Goal: Transaction & Acquisition: Purchase product/service

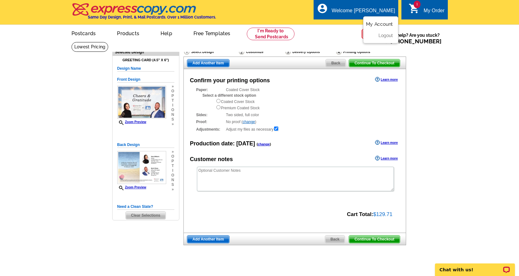
click at [384, 25] on link "My Account" at bounding box center [379, 24] width 27 height 6
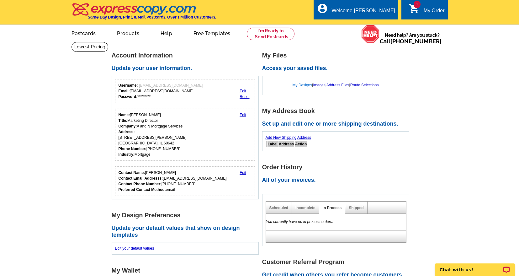
click at [300, 86] on link "My Designs" at bounding box center [303, 85] width 20 height 4
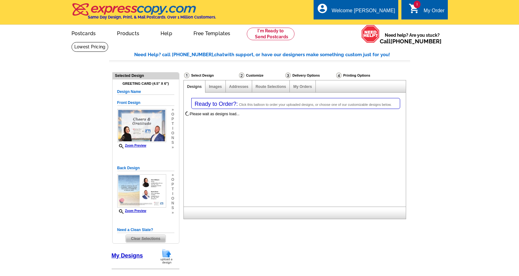
select select "5"
select select "11"
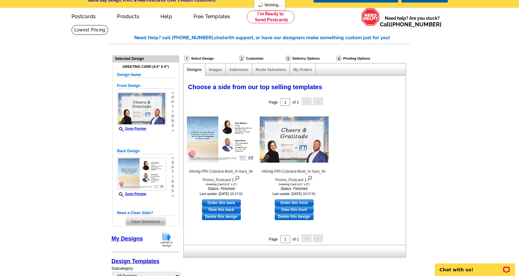
scroll to position [31, 0]
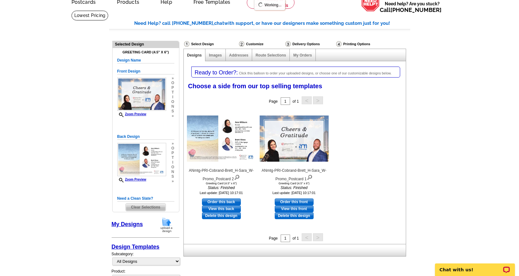
click at [146, 206] on span "Clear Selections" at bounding box center [146, 207] width 40 height 8
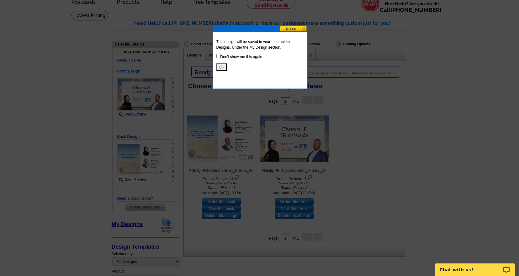
click at [222, 67] on button "OK" at bounding box center [221, 67] width 10 height 8
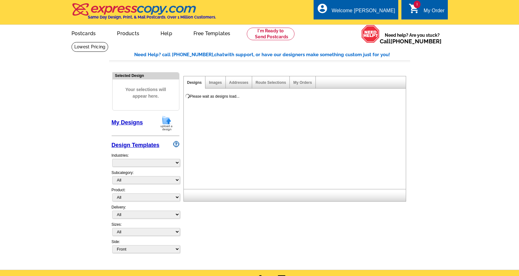
select select "785"
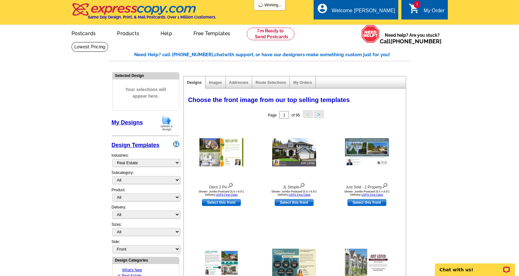
click at [166, 126] on img at bounding box center [166, 123] width 16 height 16
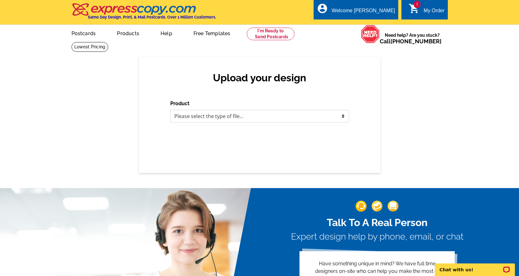
click at [233, 117] on select "Please select the type of file... Postcards Business Cards Letters and flyers G…" at bounding box center [259, 116] width 179 height 13
click at [128, 8] on img at bounding box center [135, 9] width 126 height 13
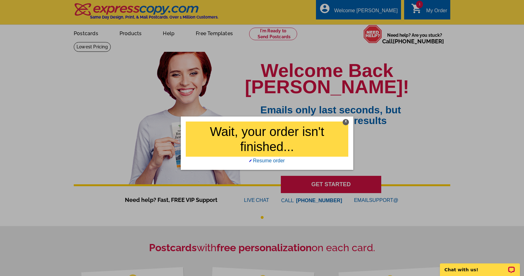
click at [346, 121] on div "X" at bounding box center [345, 122] width 6 height 6
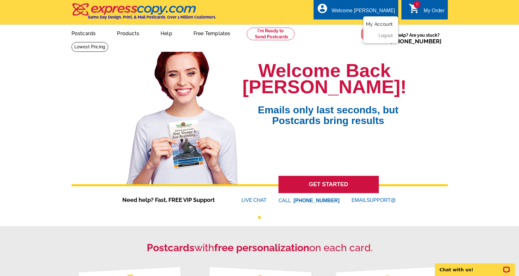
click at [381, 24] on link "My Account" at bounding box center [379, 24] width 27 height 6
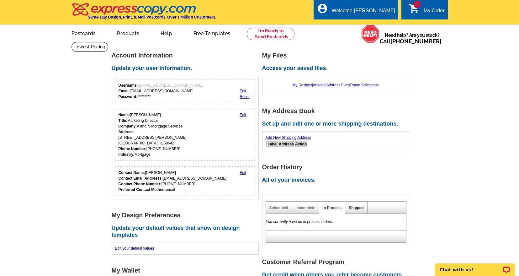
click at [355, 209] on link "Shipped" at bounding box center [356, 207] width 15 height 4
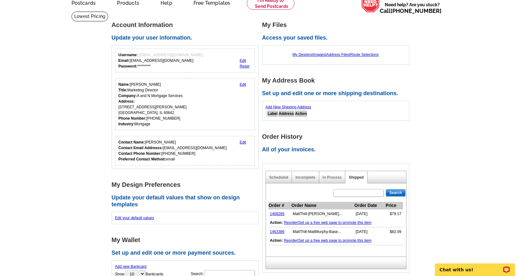
scroll to position [94, 0]
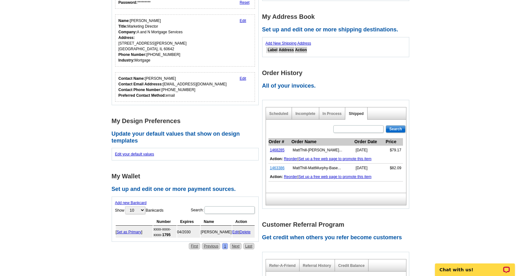
click at [278, 168] on link "1463386" at bounding box center [277, 168] width 15 height 4
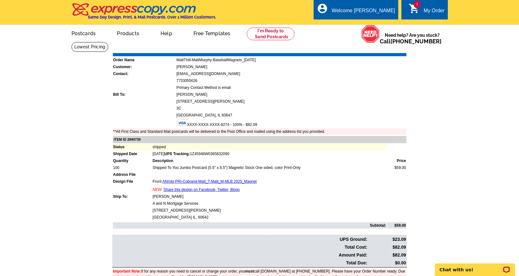
drag, startPoint x: 161, startPoint y: 172, endPoint x: 215, endPoint y: 171, distance: 54.3
click at [214, 172] on td at bounding box center [269, 174] width 234 height 6
click at [216, 171] on td "Shipped To You Jumbo Postcard (5.5" x 8.5") Magnetic Stock One sided, color Pri…" at bounding box center [269, 167] width 234 height 6
click at [252, 167] on td "Shipped To You Jumbo Postcard (5.5" x 8.5") Magnetic Stock One sided, color Pri…" at bounding box center [269, 167] width 234 height 6
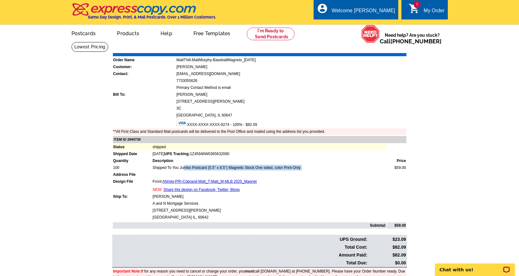
click at [252, 167] on td "Shipped To You Jumbo Postcard (5.5" x 8.5") Magnetic Stock One sided, color Pri…" at bounding box center [269, 167] width 234 height 6
click at [294, 172] on td at bounding box center [269, 174] width 234 height 6
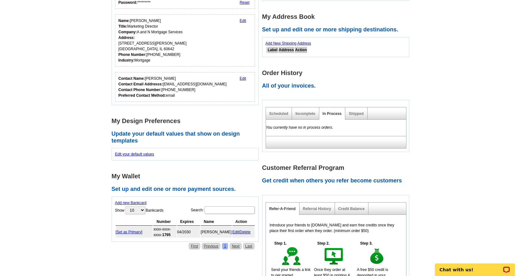
click at [356, 111] on div "Shipped" at bounding box center [356, 113] width 22 height 12
click at [356, 114] on link "Shipped" at bounding box center [356, 113] width 15 height 4
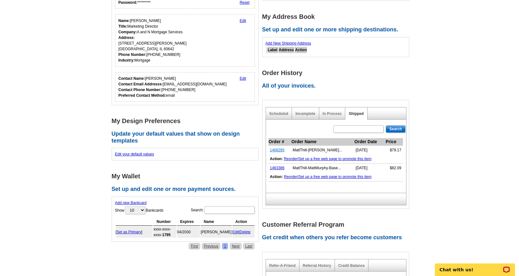
click at [282, 151] on link "1468285" at bounding box center [277, 150] width 15 height 4
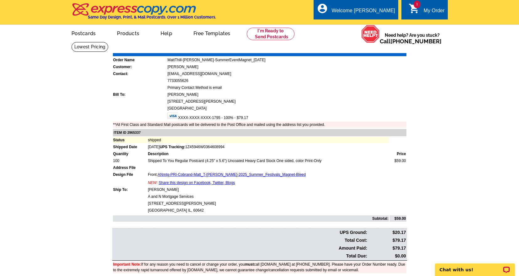
drag, startPoint x: 151, startPoint y: 161, endPoint x: 319, endPoint y: 160, distance: 168.1
click at [319, 160] on td "Shipped To You Regular Postcard (4.25" x 5.6") Uncoated Heavy Card Stock One si…" at bounding box center [267, 160] width 241 height 6
click at [369, 12] on div "Welcome [PERSON_NAME]" at bounding box center [363, 12] width 63 height 9
click at [375, 22] on ul "My Account Logout" at bounding box center [380, 29] width 35 height 27
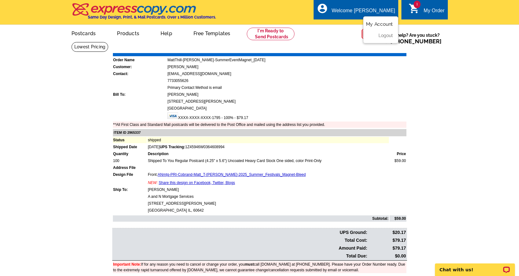
click at [386, 24] on link "My Account" at bounding box center [379, 24] width 27 height 6
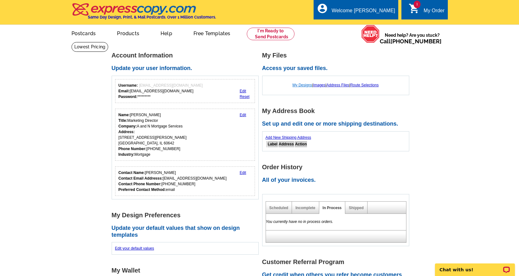
click at [304, 84] on link "My Designs" at bounding box center [303, 85] width 20 height 4
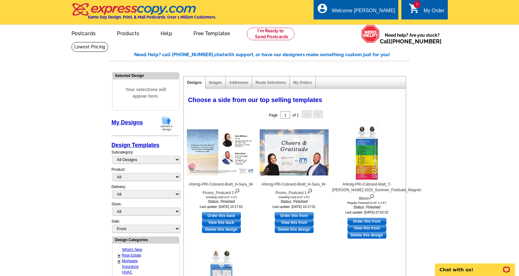
click at [168, 126] on img at bounding box center [166, 123] width 16 height 16
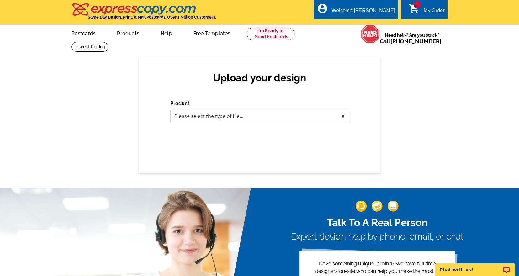
click at [239, 119] on select "Please select the type of file... Postcards Business Cards Letters and flyers G…" at bounding box center [259, 116] width 179 height 13
select select "1"
click at [170, 110] on select "Please select the type of file... Postcards Business Cards Letters and flyers G…" at bounding box center [259, 116] width 179 height 13
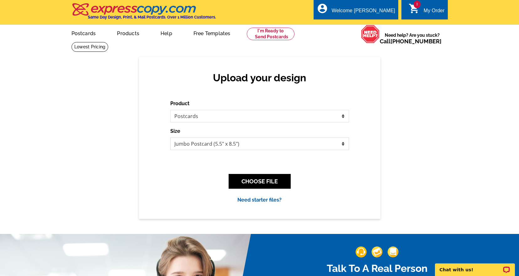
click at [220, 144] on select "Jumbo Postcard (5.5" x 8.5") Regular Postcard (4.25" x 5.6") Panoramic Postcard…" at bounding box center [259, 143] width 179 height 13
click at [222, 142] on select "Jumbo Postcard (5.5" x 8.5") Regular Postcard (4.25" x 5.6") Panoramic Postcard…" at bounding box center [259, 143] width 179 height 13
click at [214, 142] on select "Jumbo Postcard (5.5" x 8.5") Regular Postcard (4.25" x 5.6") Panoramic Postcard…" at bounding box center [259, 143] width 179 height 13
click at [417, 135] on div "Upload your design Product Please select the type of file... Postcards Business…" at bounding box center [259, 138] width 519 height 162
click at [331, 148] on select "Jumbo Postcard (5.5" x 8.5") Regular Postcard (4.25" x 5.6") Panoramic Postcard…" at bounding box center [259, 143] width 179 height 13
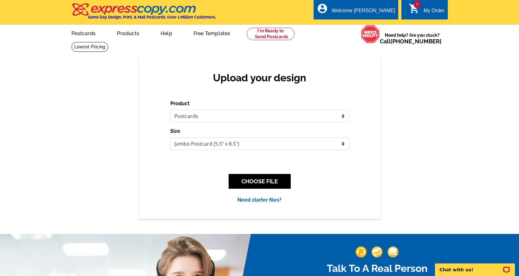
select select "1"
click at [170, 138] on select "Jumbo Postcard (5.5" x 8.5") Regular Postcard (4.25" x 5.6") Panoramic Postcard…" at bounding box center [259, 143] width 179 height 13
click at [255, 180] on button "CHOOSE FILE" at bounding box center [260, 181] width 62 height 15
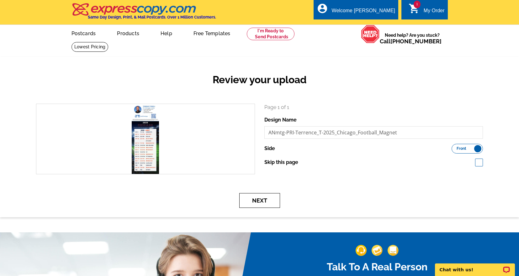
click at [261, 200] on button "Next" at bounding box center [259, 200] width 41 height 15
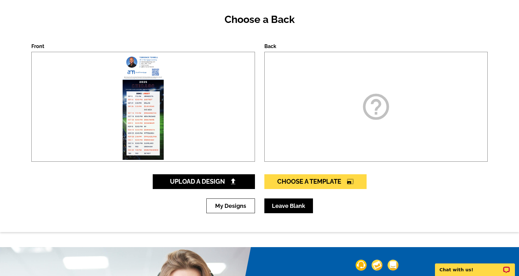
scroll to position [63, 0]
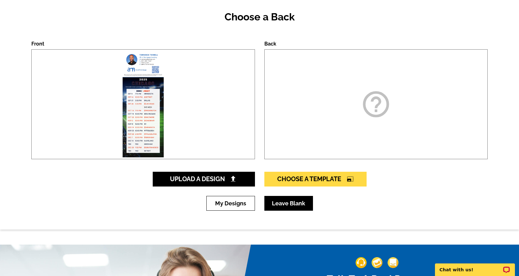
click at [286, 204] on link "Leave Blank" at bounding box center [288, 203] width 49 height 15
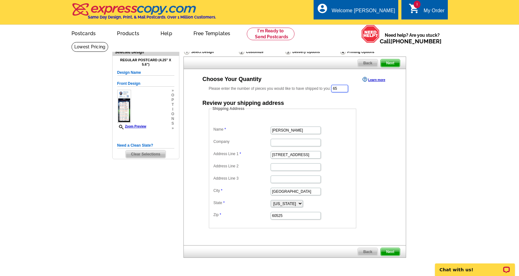
click at [344, 87] on input "65" at bounding box center [339, 89] width 17 height 8
type input "100"
type input "[PERSON_NAME]"
type input "A and N Mortgage"
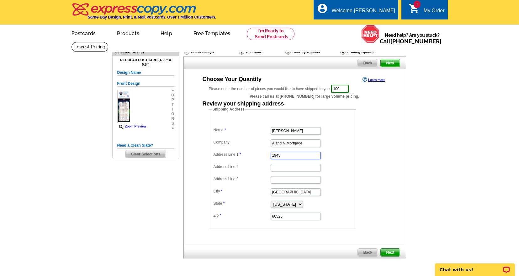
type input "[STREET_ADDRESS][PERSON_NAME]"
type input "[GEOGRAPHIC_DATA]"
click at [294, 192] on input "[GEOGRAPHIC_DATA]" at bounding box center [296, 192] width 50 height 8
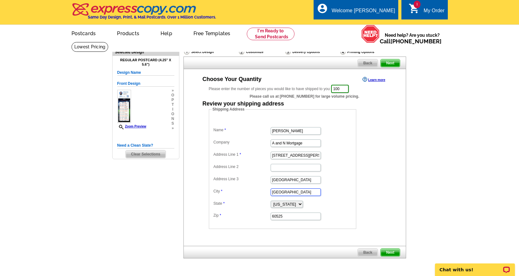
type input "[GEOGRAPHIC_DATA]"
type input "60642"
click at [344, 156] on dd "[STREET_ADDRESS][PERSON_NAME]" at bounding box center [282, 155] width 141 height 10
click at [391, 252] on span "Next" at bounding box center [390, 252] width 19 height 8
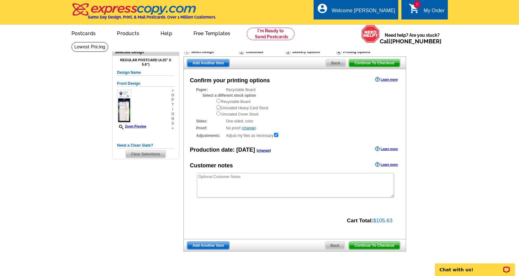
click at [217, 107] on input "radio" at bounding box center [218, 107] width 4 height 4
radio input "true"
click at [219, 102] on input "radio" at bounding box center [218, 101] width 4 height 4
radio input "true"
click at [217, 109] on input "radio" at bounding box center [218, 107] width 4 height 4
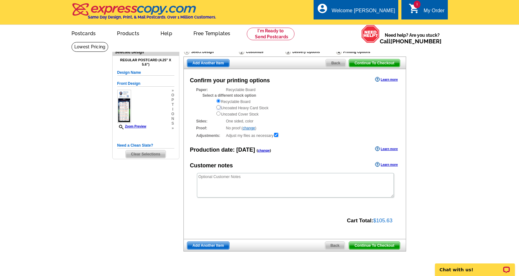
radio input "true"
click at [255, 172] on div "Confirm your printing options Learn more Paper: Recyclable Board Select a diffe…" at bounding box center [294, 154] width 223 height 170
click at [254, 185] on textarea at bounding box center [295, 185] width 197 height 24
click at [225, 178] on textarea "Please adjust to Magnet" at bounding box center [295, 185] width 197 height 24
click at [231, 176] on textarea "Please adjust to 3.5 x 9" Magnet" at bounding box center [295, 185] width 197 height 24
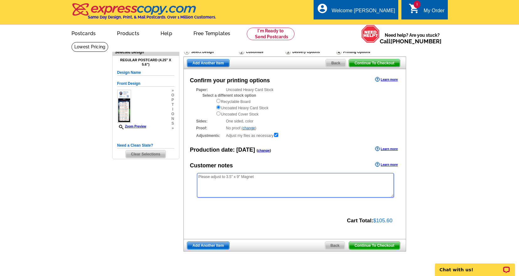
click at [273, 179] on textarea "Please adjust to 3.5" x 9" Magnet" at bounding box center [295, 185] width 197 height 24
type textarea "Please adjust to 3.5" x 9" Magnet. Thank You!"
click at [369, 249] on link "Continue To Checkout" at bounding box center [374, 245] width 51 height 8
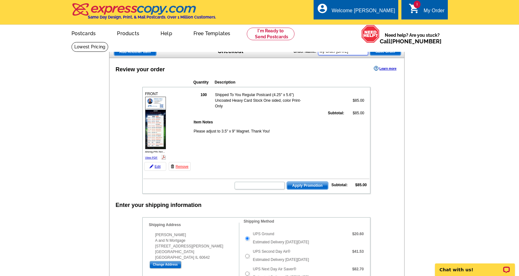
click at [338, 50] on input "My Order [DATE]" at bounding box center [343, 52] width 50 height 8
click at [342, 51] on input "My Order [DATE]" at bounding box center [343, 52] width 50 height 8
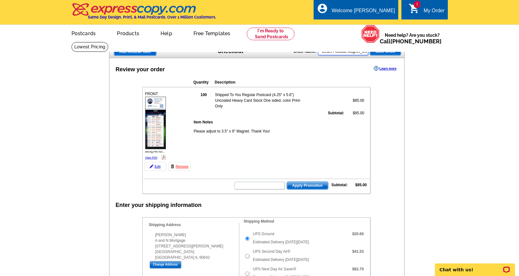
scroll to position [0, 36]
type input "[PERSON_NAME] - Bears Football Magnet_[DATE]"
click at [379, 52] on span "Save Order" at bounding box center [385, 52] width 31 height 8
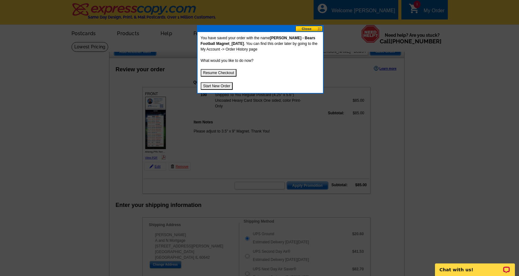
click at [227, 72] on button "Resume Checkout" at bounding box center [219, 73] width 36 height 8
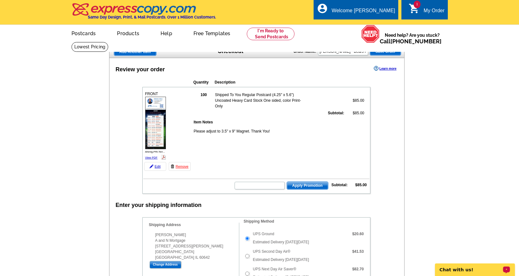
click at [397, 52] on span "Save Order" at bounding box center [385, 52] width 31 height 8
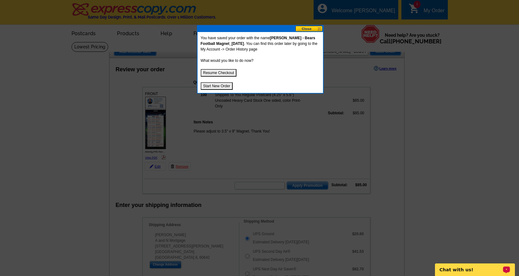
click at [233, 71] on button "Resume Checkout" at bounding box center [219, 73] width 36 height 8
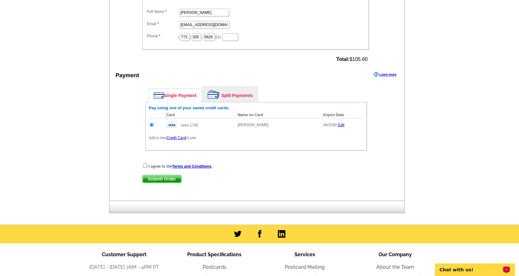
scroll to position [345, 0]
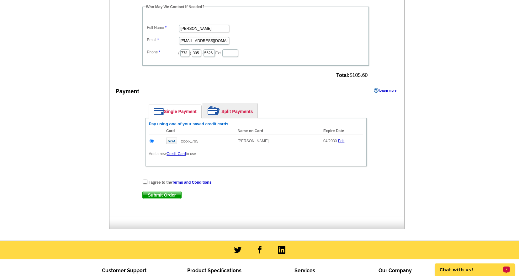
click at [172, 153] on link "Credit Card" at bounding box center [176, 153] width 19 height 4
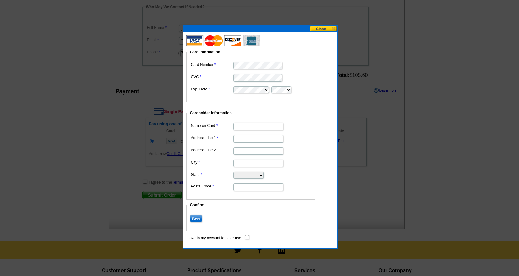
scroll to position [0, 0]
click at [258, 124] on input "Name on Card" at bounding box center [258, 127] width 50 height 8
type input "[PERSON_NAME]"
type input "[STREET_ADDRESS]"
type input "Hinsdale"
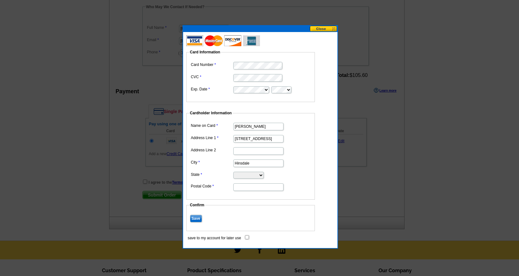
select select "IL"
type input "60521"
click at [246, 238] on input "save to my account for later use" at bounding box center [247, 237] width 4 height 4
checkbox input "true"
click at [197, 220] on input "Save" at bounding box center [196, 219] width 12 height 8
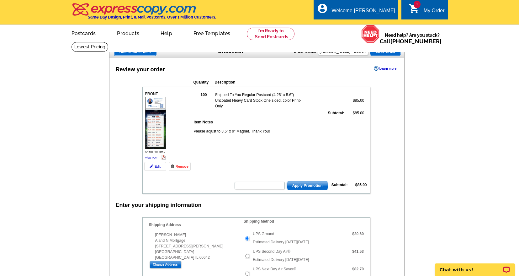
click at [378, 55] on span "Save Order" at bounding box center [385, 52] width 31 height 8
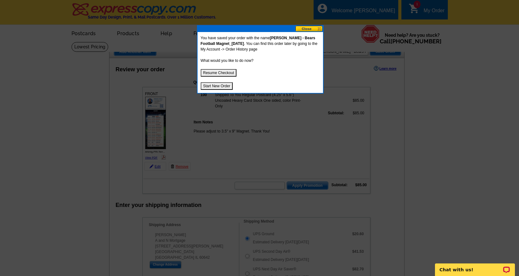
click at [215, 73] on button "Resume Checkout" at bounding box center [219, 73] width 36 height 8
